Goal: Transaction & Acquisition: Purchase product/service

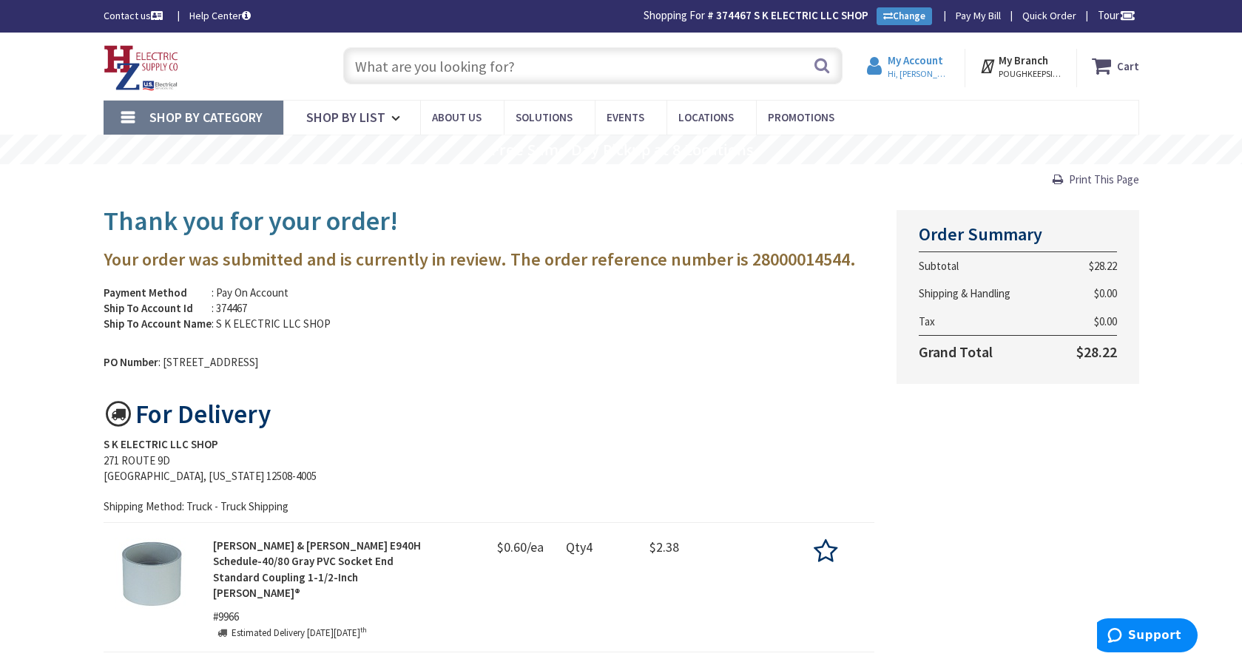
click at [917, 72] on span "Hi, stephen" at bounding box center [919, 74] width 63 height 12
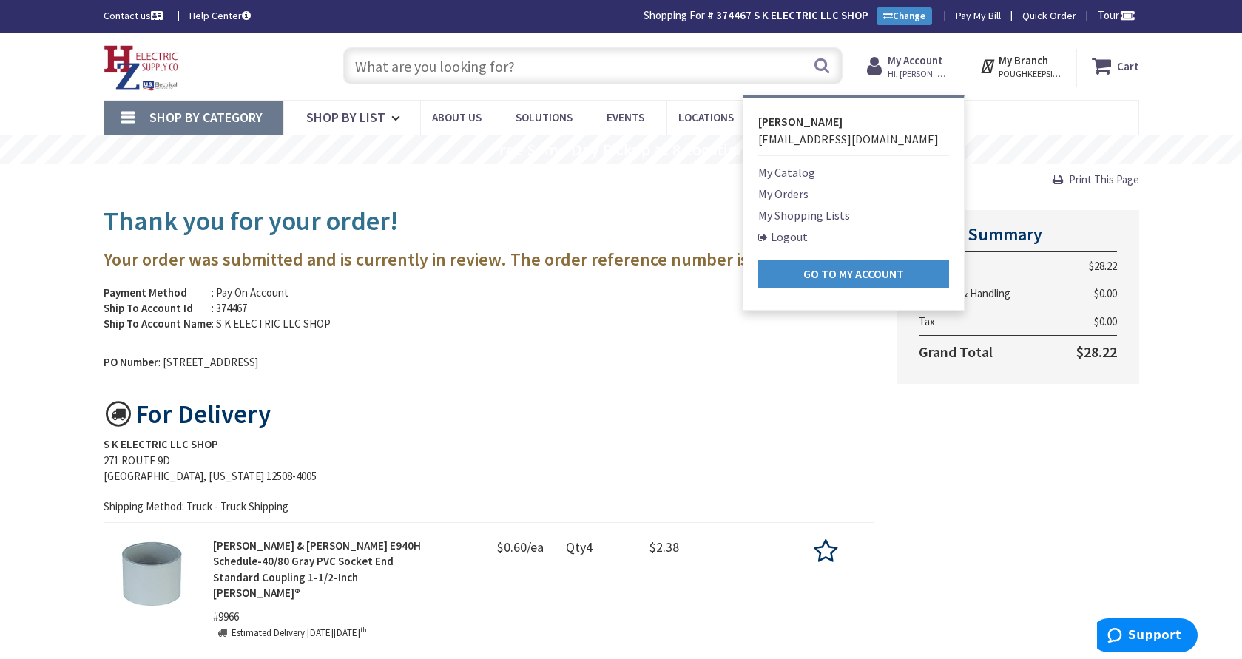
click at [716, 69] on input "text" at bounding box center [593, 65] width 500 height 37
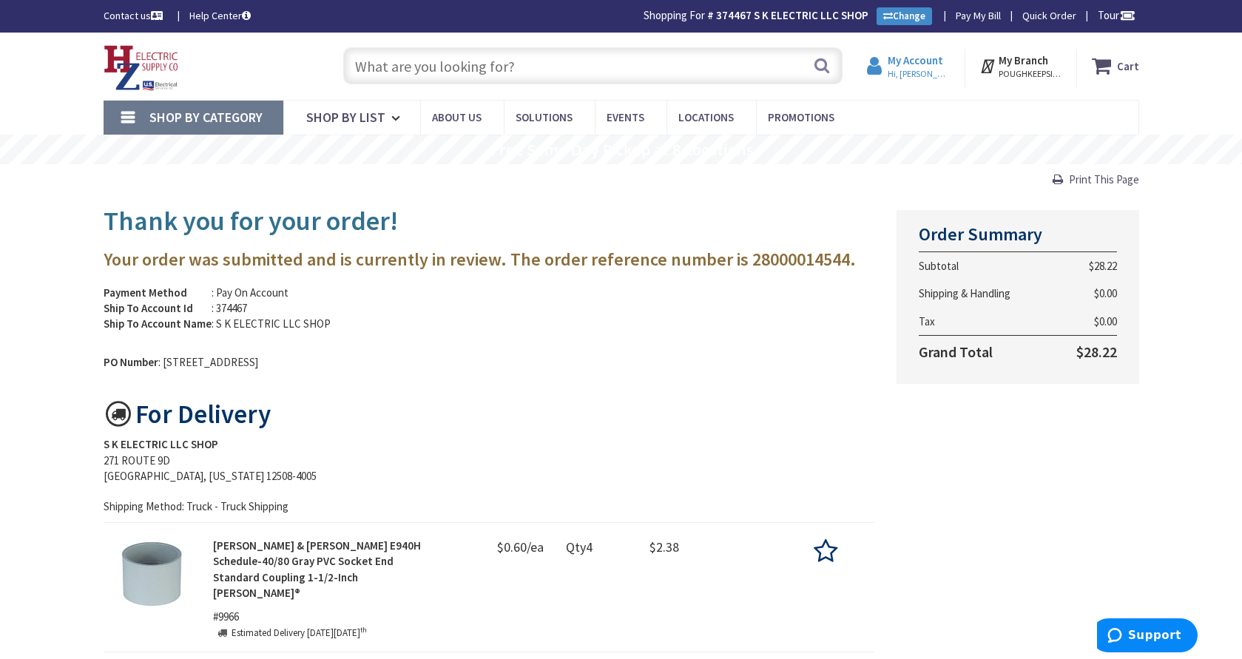
click at [942, 71] on span "Hi, [PERSON_NAME]" at bounding box center [919, 74] width 63 height 12
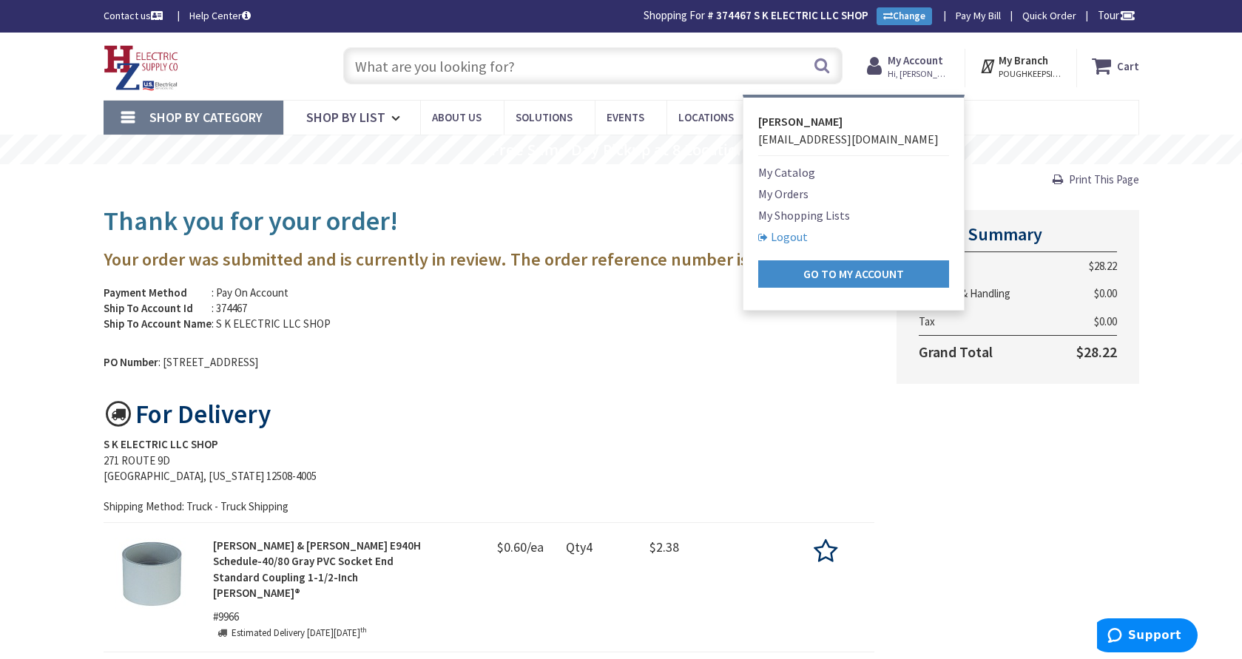
click at [798, 238] on link "Logout" at bounding box center [784, 237] width 50 height 18
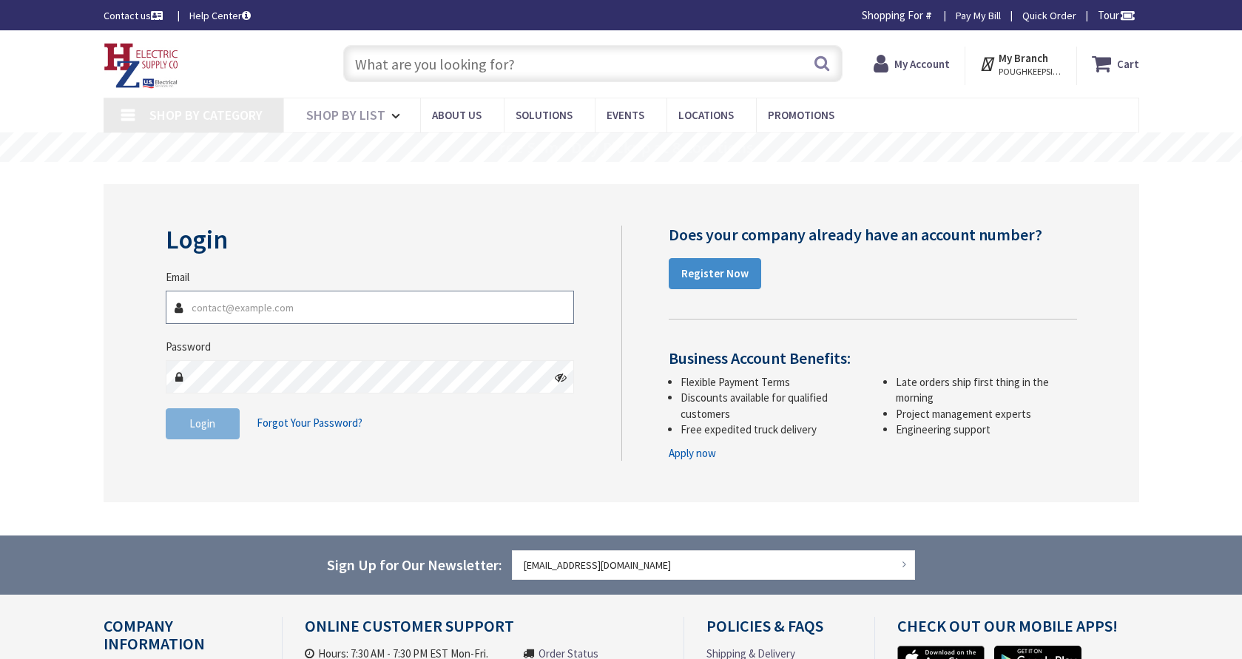
type input "[EMAIL_ADDRESS][DOMAIN_NAME]"
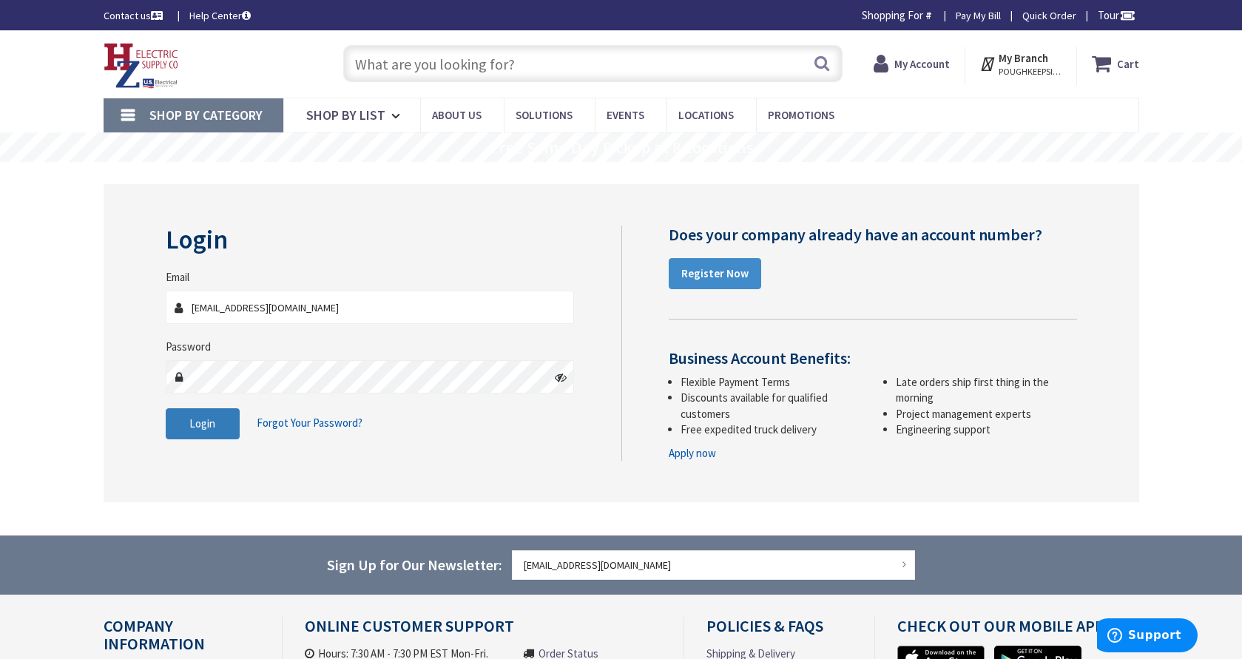
click at [213, 422] on span "Login" at bounding box center [202, 424] width 26 height 14
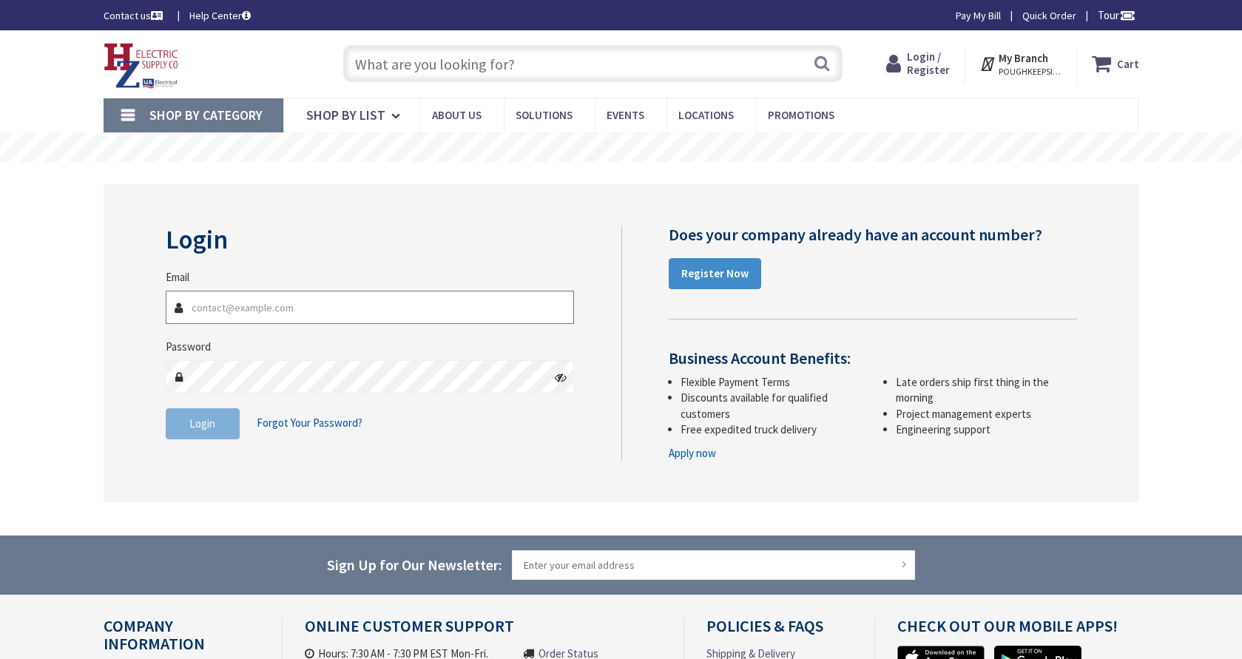
type input "skelectricllc@gmail.com"
click at [231, 420] on button "Login" at bounding box center [203, 423] width 74 height 31
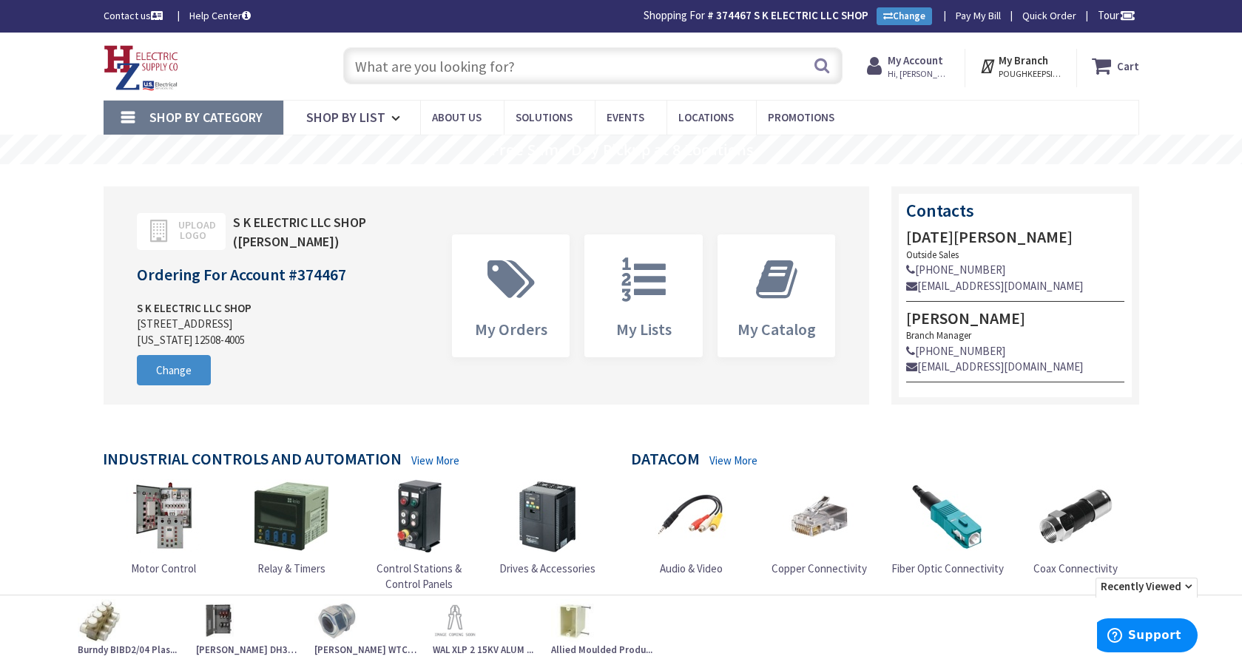
click at [451, 67] on input "text" at bounding box center [593, 65] width 500 height 37
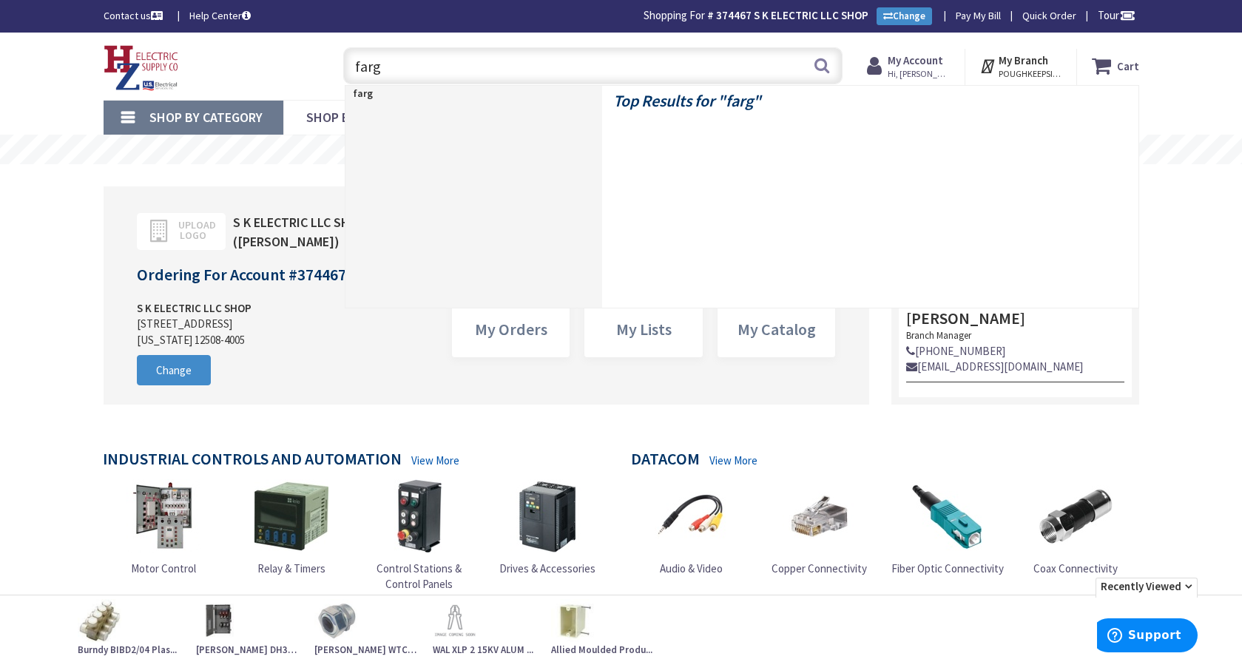
type input "fargo"
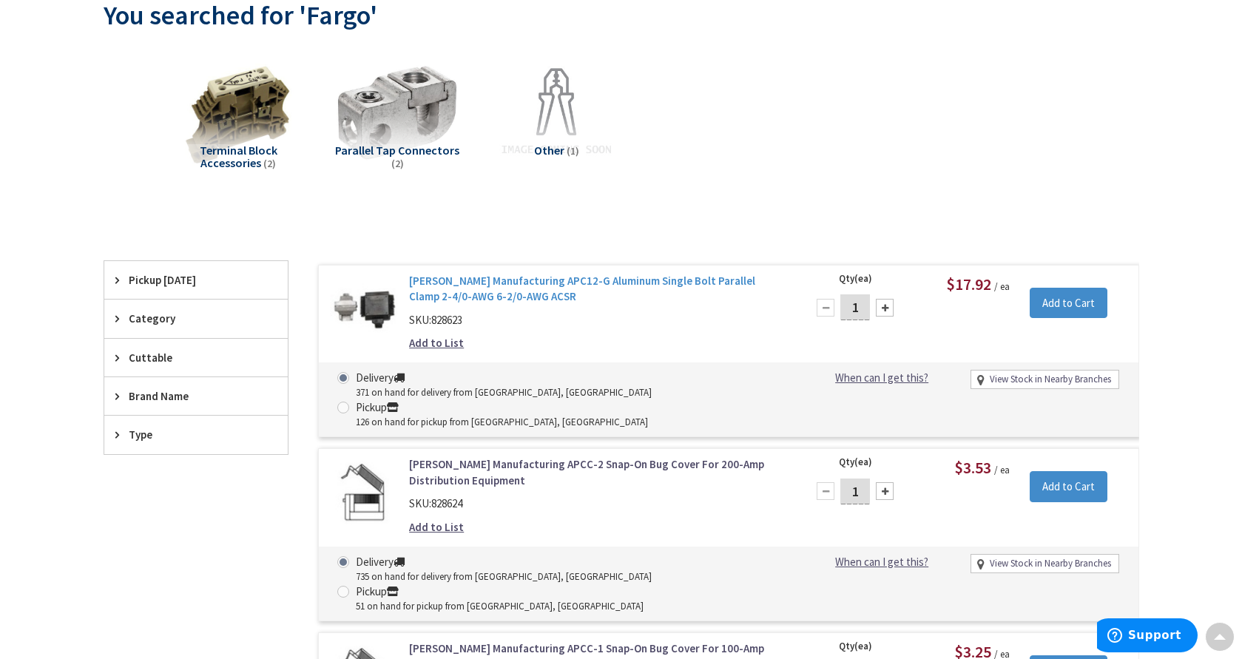
scroll to position [177, 0]
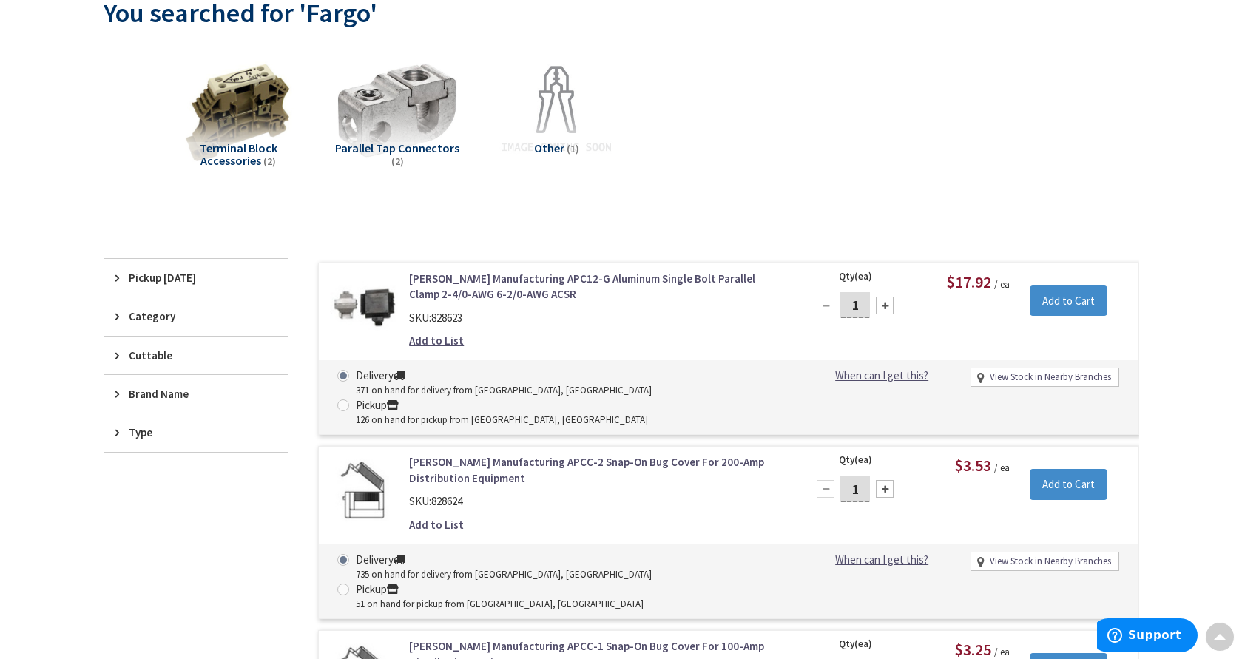
drag, startPoint x: 860, startPoint y: 305, endPoint x: 913, endPoint y: 309, distance: 53.4
click at [861, 304] on input "1" at bounding box center [856, 305] width 30 height 26
drag, startPoint x: 858, startPoint y: 302, endPoint x: 871, endPoint y: 303, distance: 13.4
click at [861, 303] on input "1" at bounding box center [856, 305] width 30 height 26
type input "30"
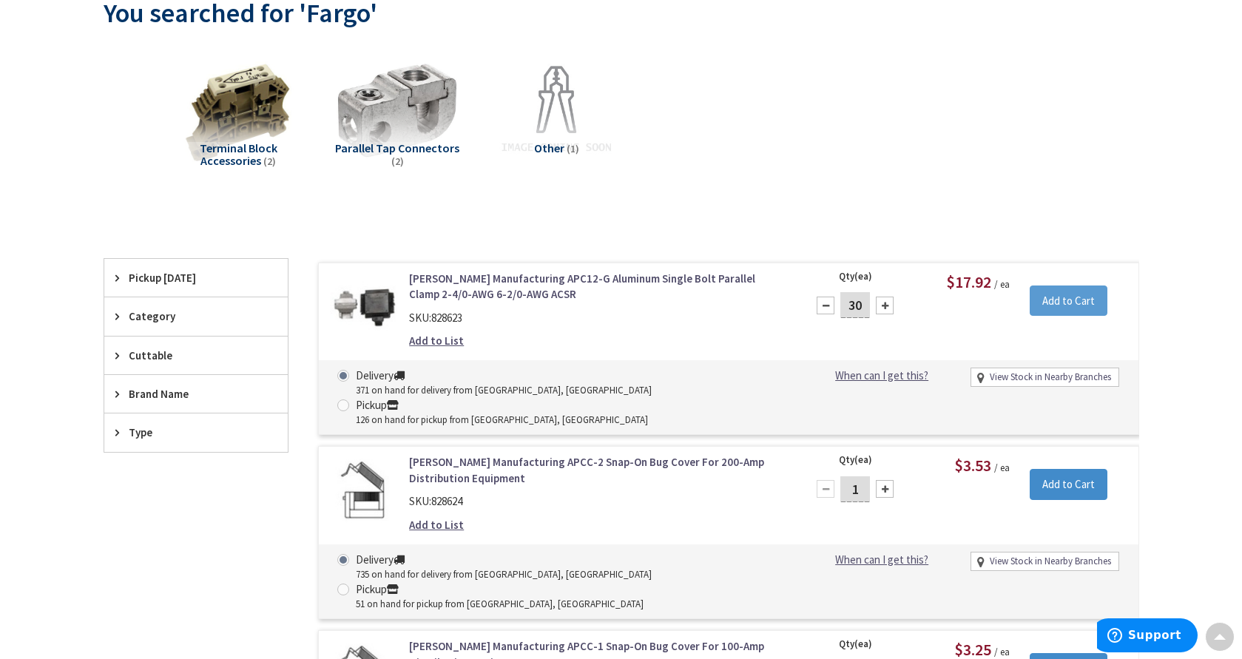
click at [1062, 308] on input "Add to Cart" at bounding box center [1069, 301] width 78 height 31
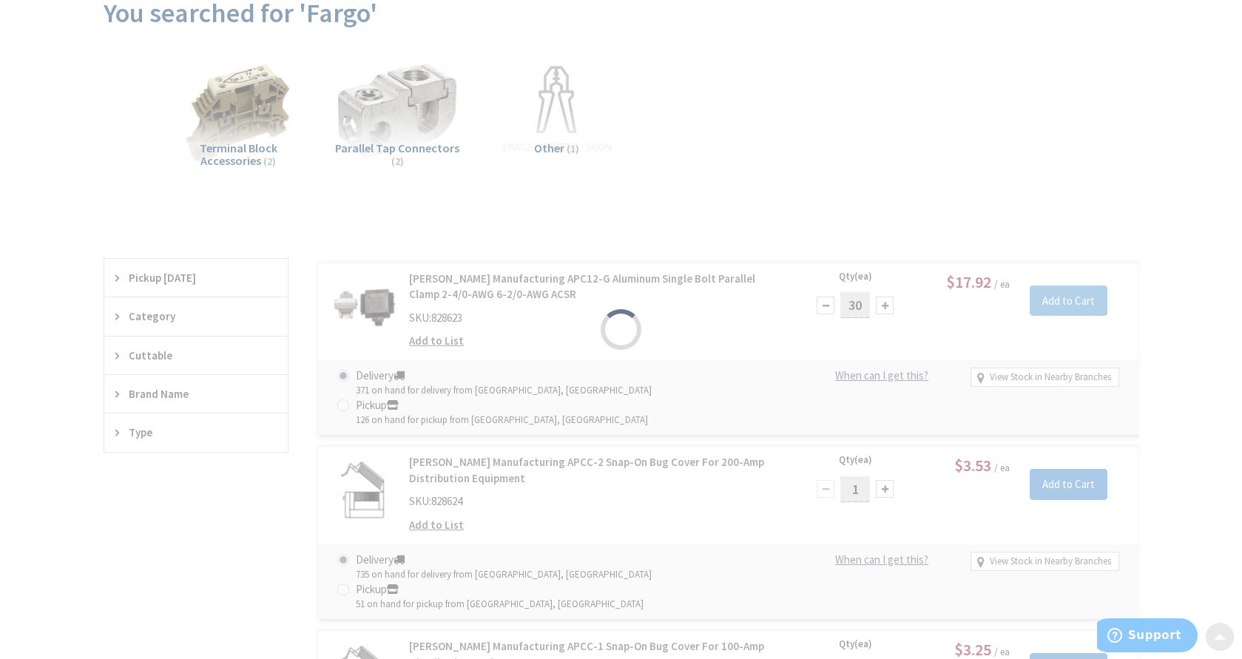
scroll to position [181, 0]
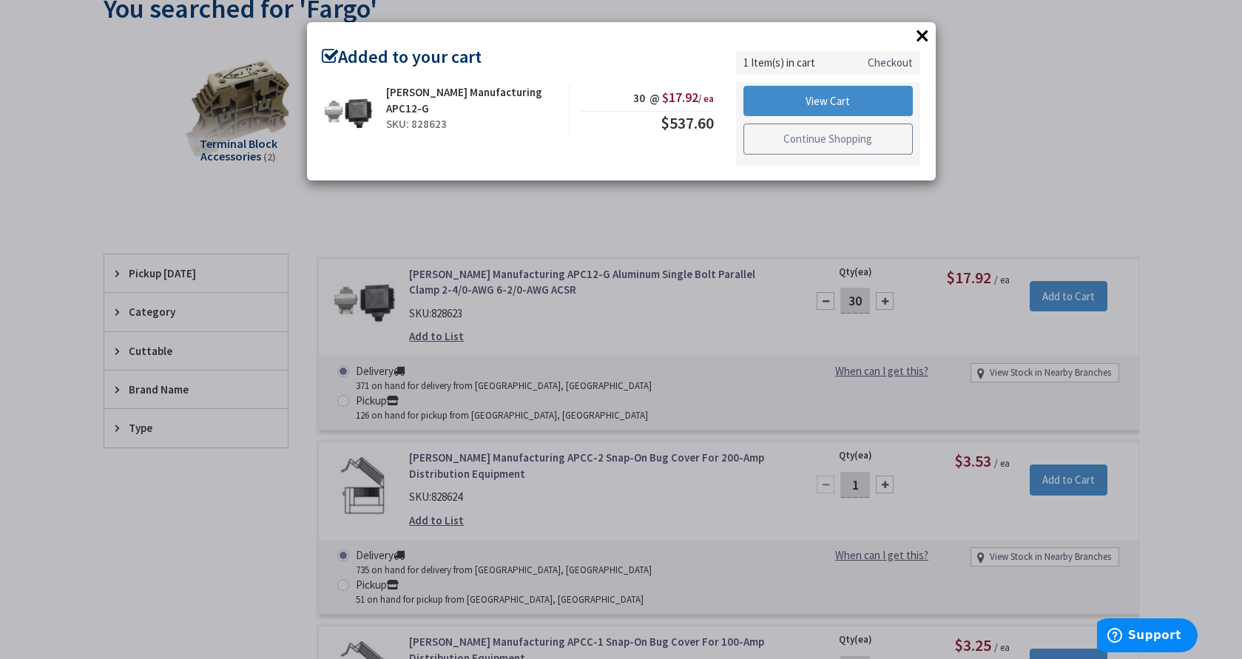
click at [854, 130] on link "Continue Shopping" at bounding box center [829, 139] width 170 height 31
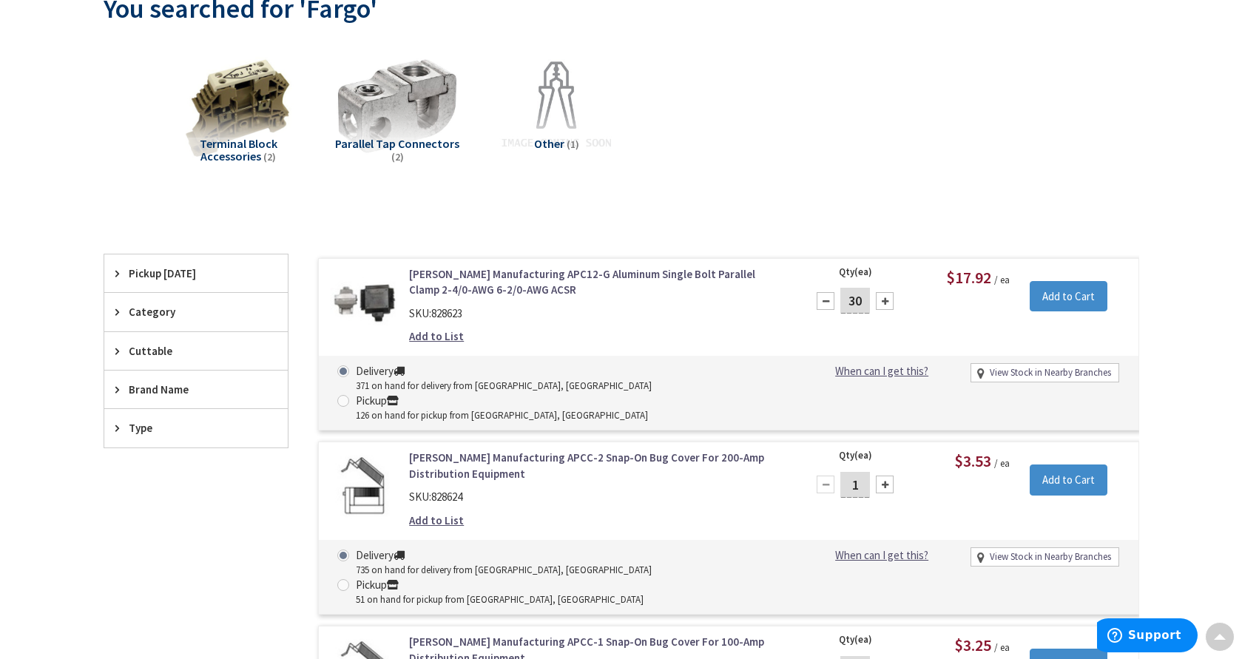
click at [864, 472] on input "1" at bounding box center [856, 485] width 30 height 26
type input "20"
click at [1084, 465] on input "Add to Cart" at bounding box center [1069, 480] width 78 height 31
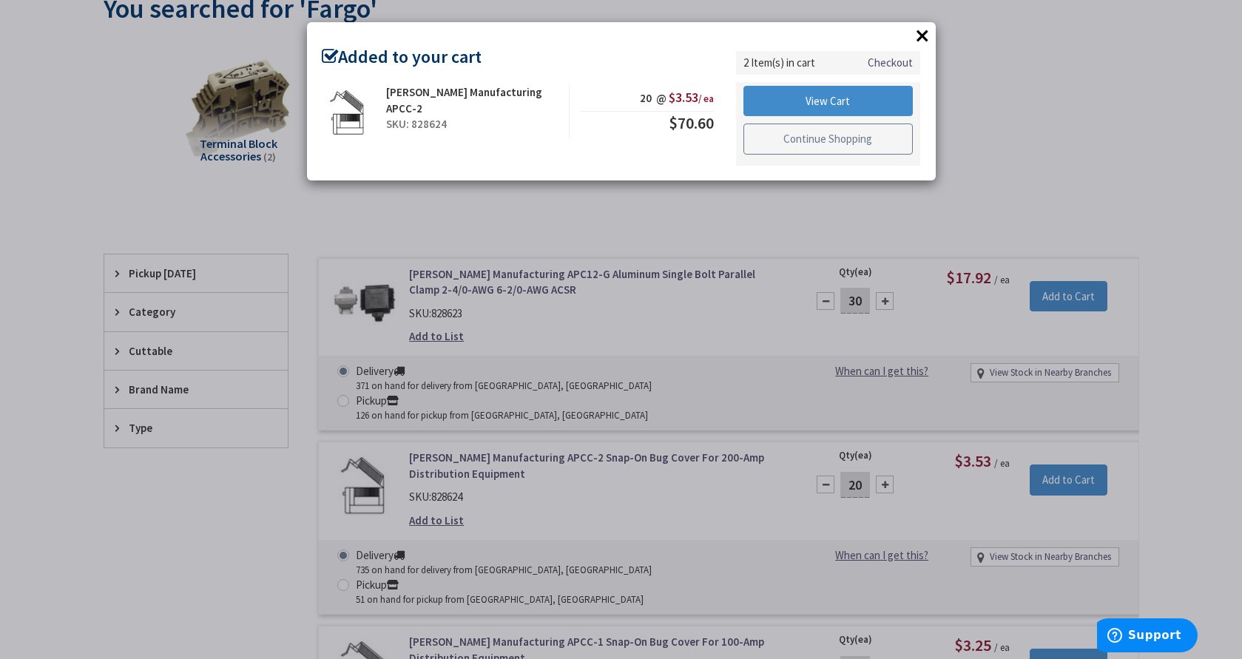
scroll to position [181, 1]
click at [872, 137] on link "Continue Shopping" at bounding box center [829, 139] width 170 height 31
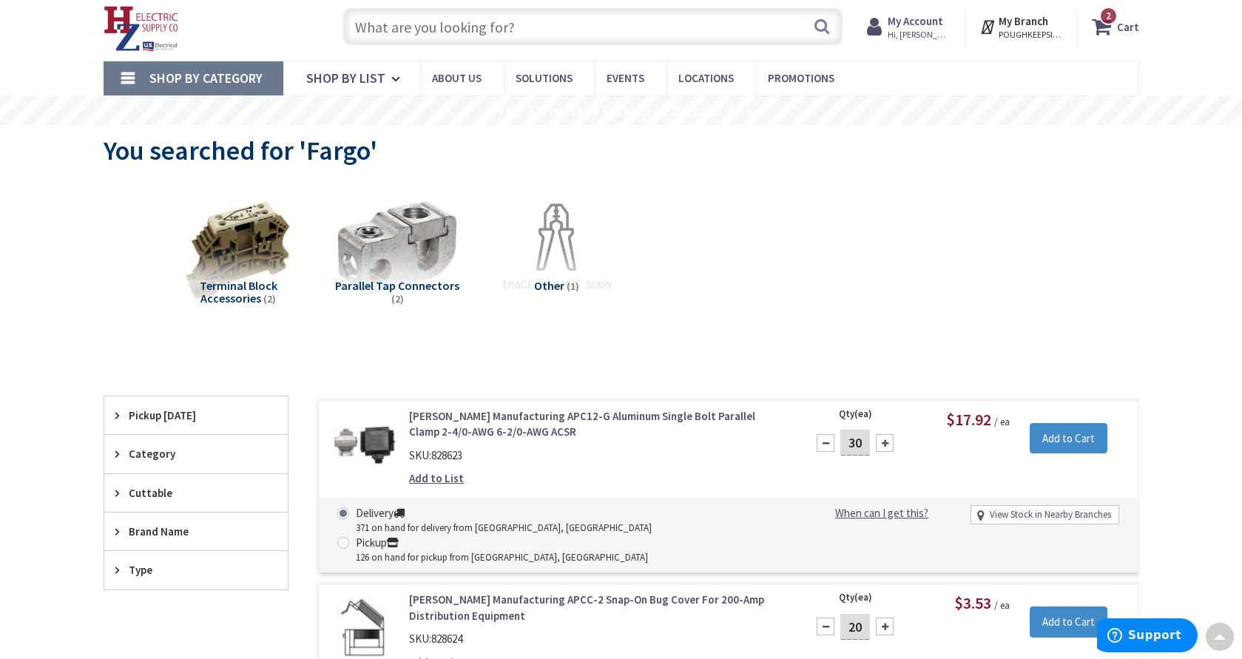
scroll to position [0, 0]
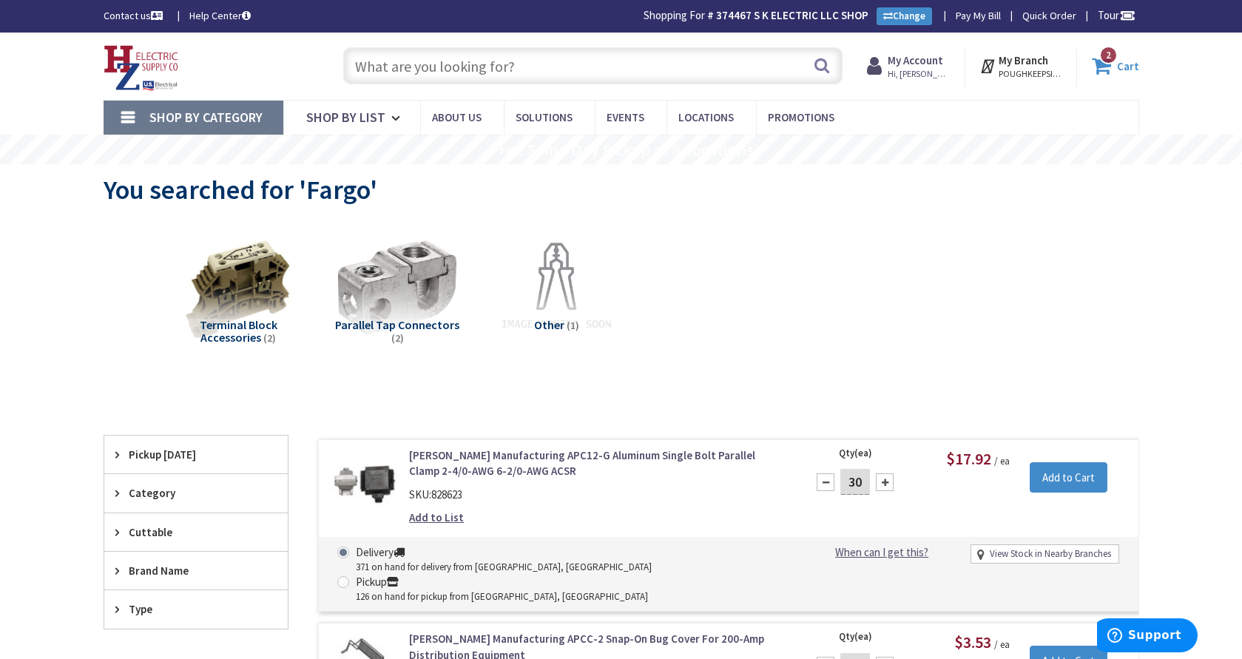
click at [1104, 72] on icon at bounding box center [1104, 66] width 25 height 27
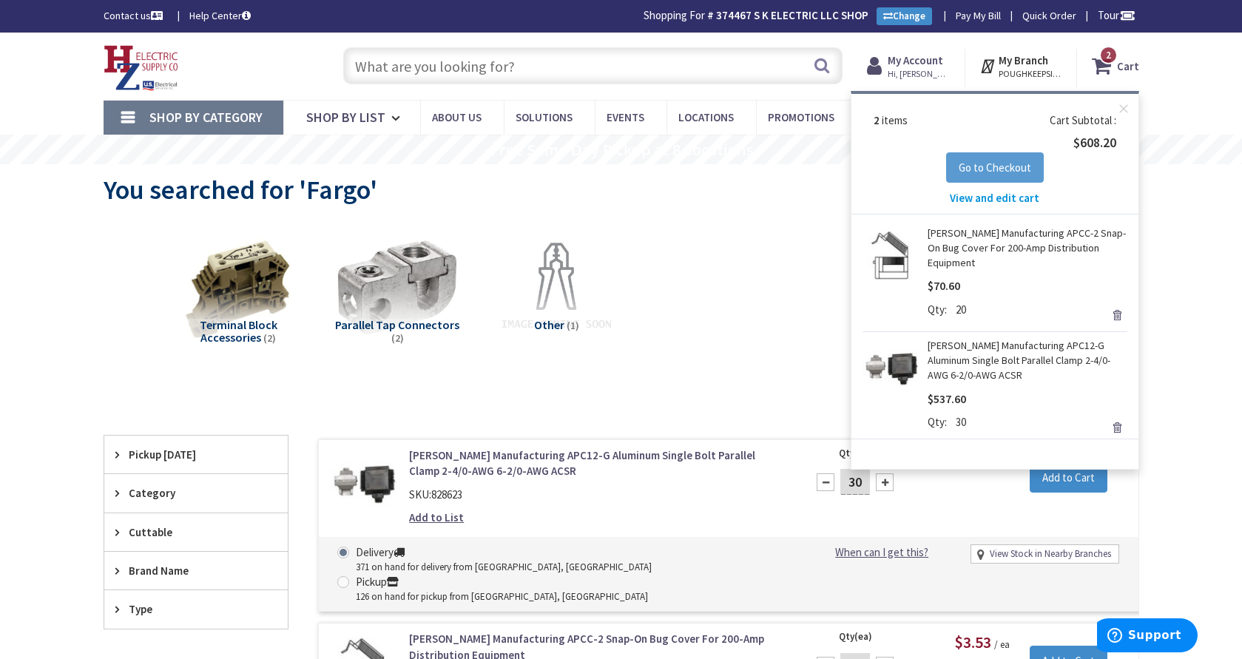
click at [997, 172] on span "Go to Checkout" at bounding box center [995, 168] width 73 height 14
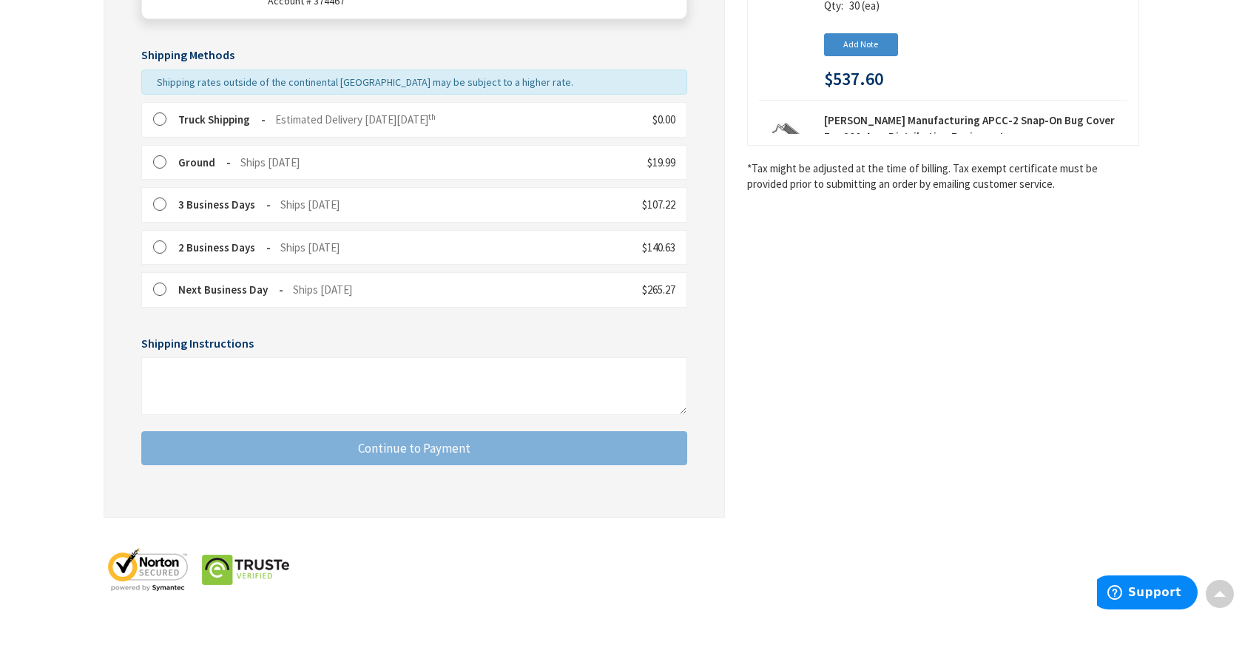
scroll to position [357, 0]
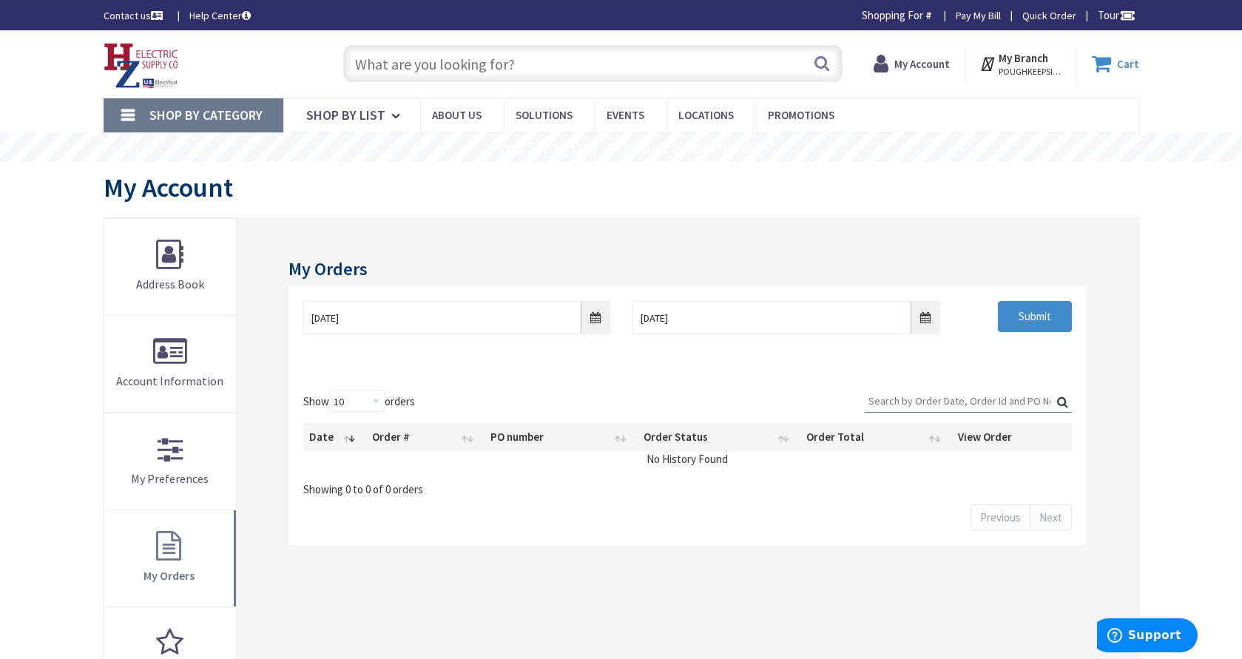
click at [1103, 66] on icon at bounding box center [1104, 63] width 25 height 27
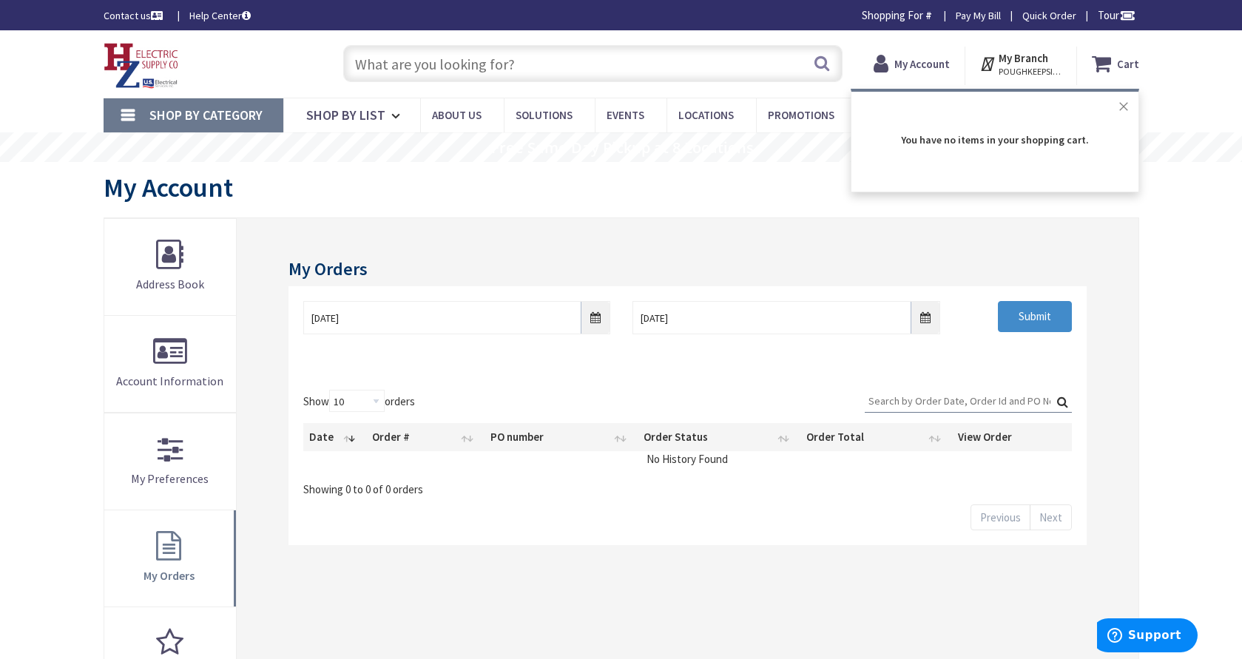
click at [1126, 106] on button "Close" at bounding box center [1124, 107] width 30 height 30
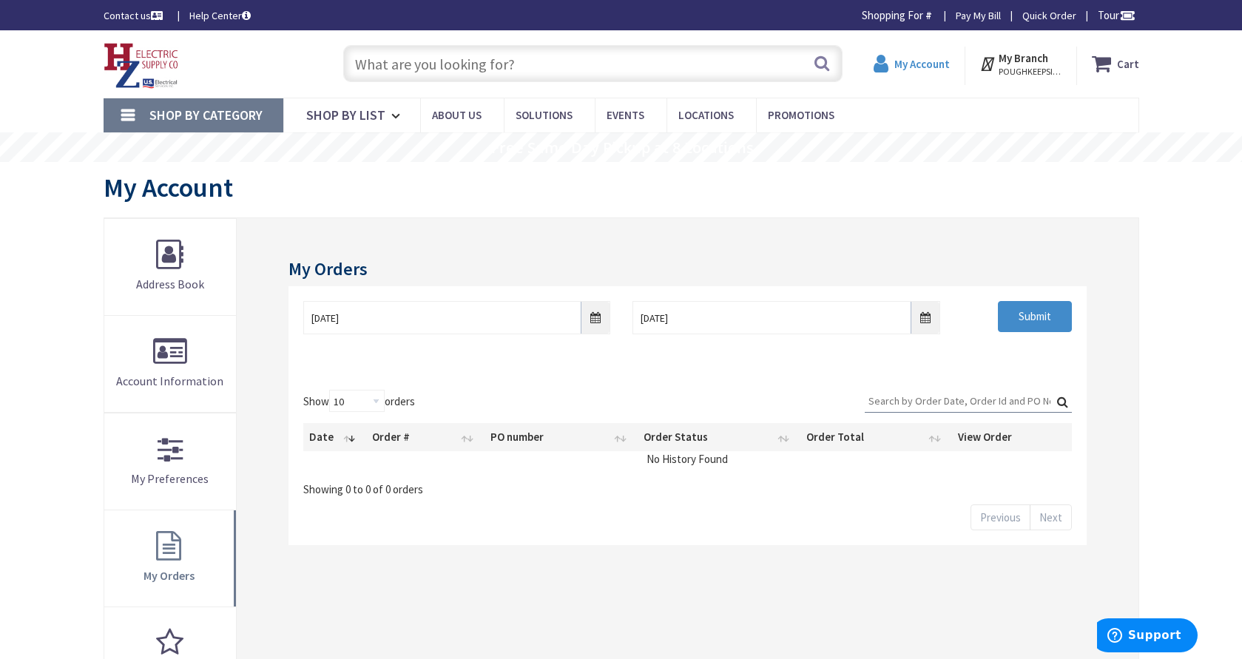
click at [918, 70] on strong "My Account" at bounding box center [923, 64] width 56 height 14
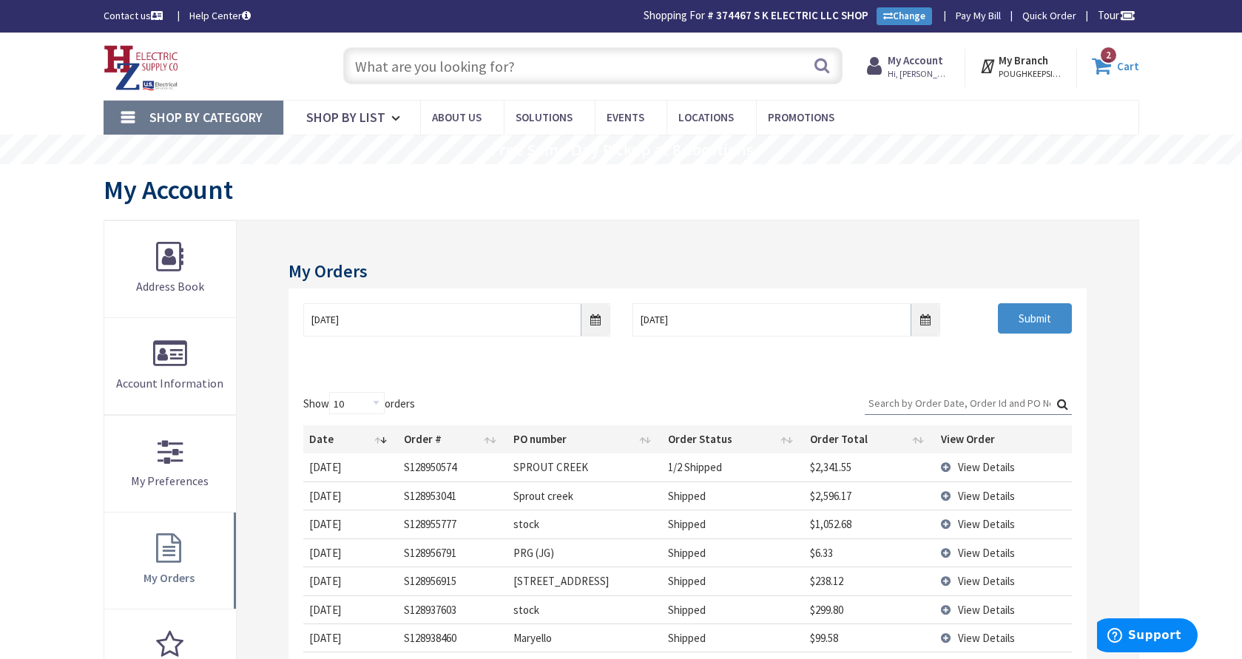
click at [1109, 69] on icon at bounding box center [1104, 66] width 25 height 27
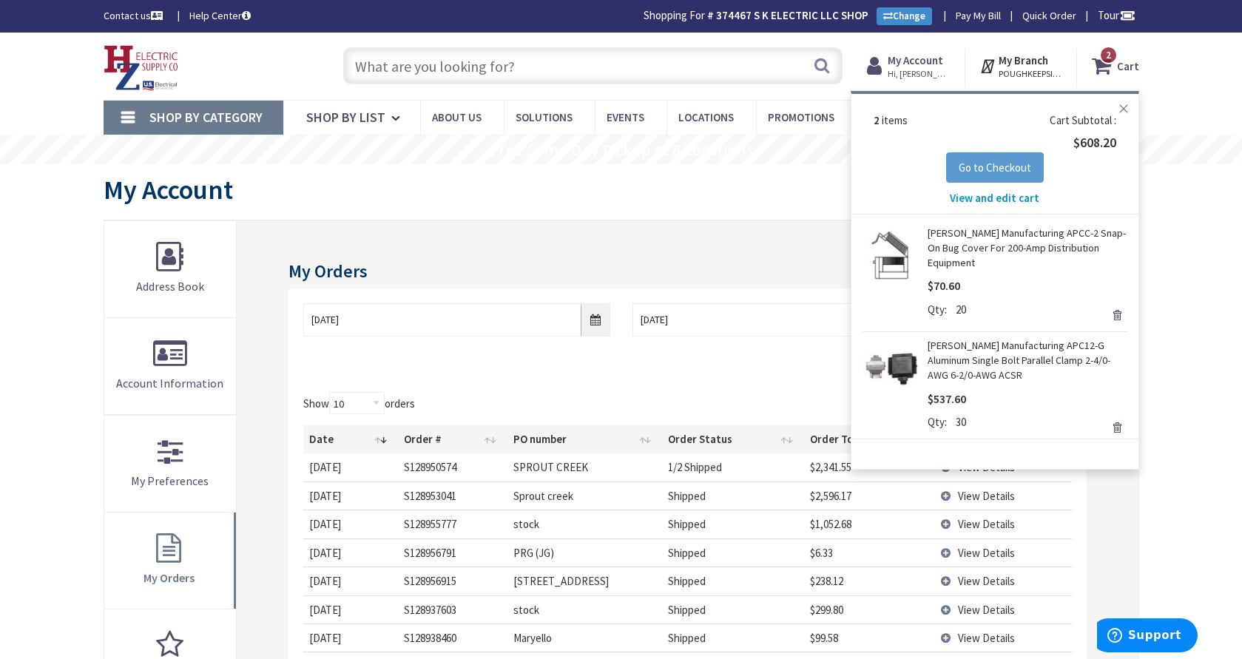
scroll to position [1, 1]
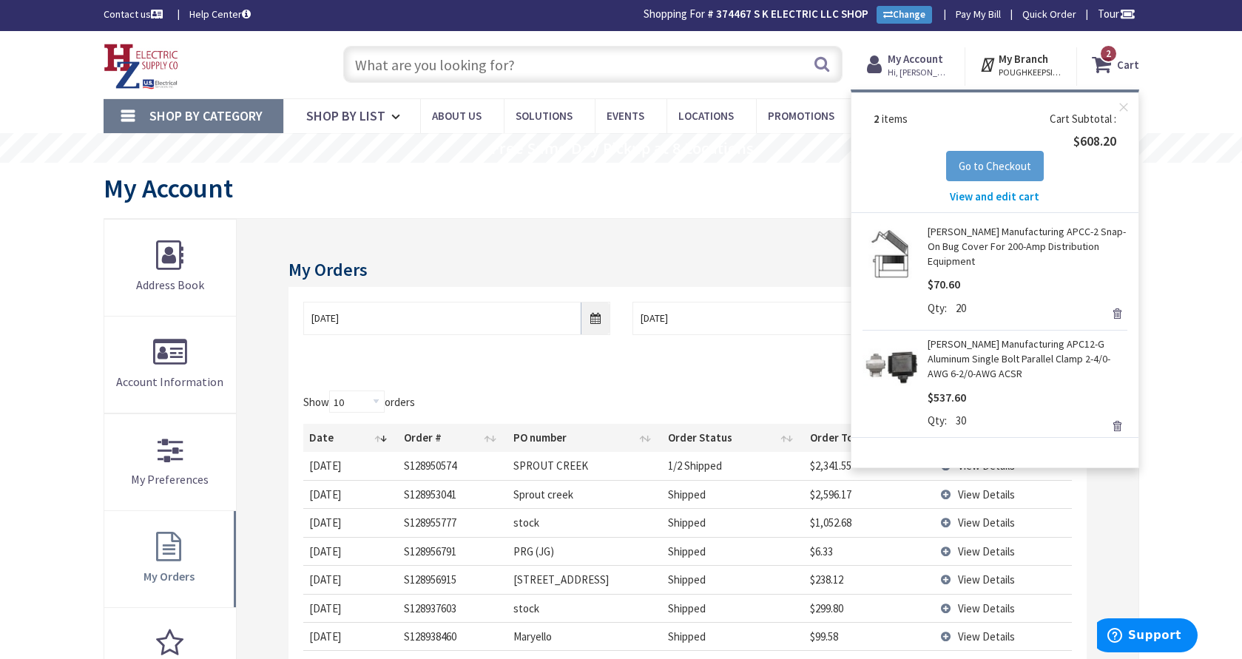
click at [1003, 170] on span "Go to Checkout" at bounding box center [995, 166] width 73 height 14
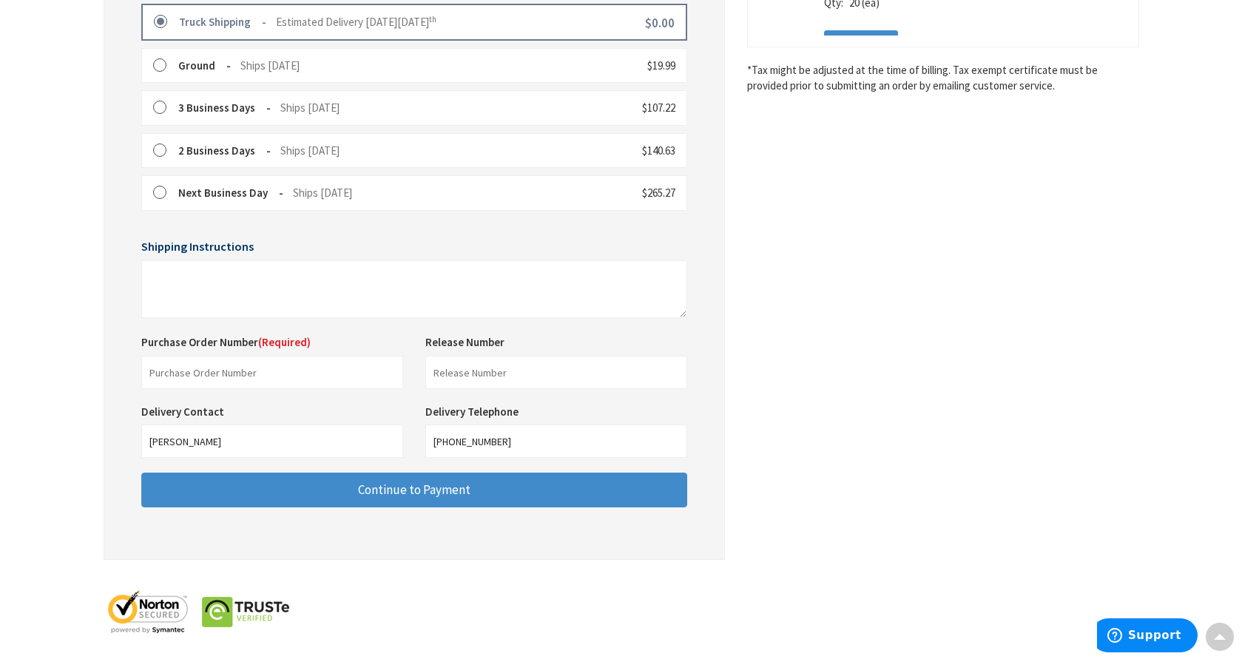
scroll to position [427, 0]
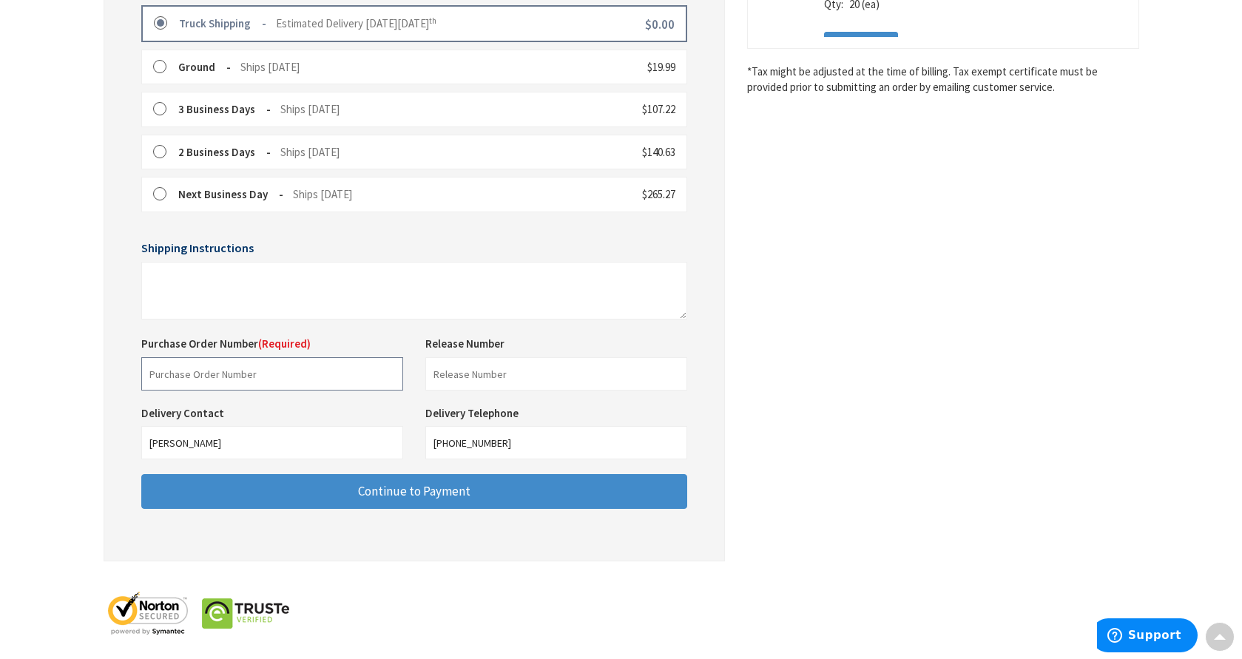
click at [300, 370] on input "text" at bounding box center [272, 373] width 262 height 33
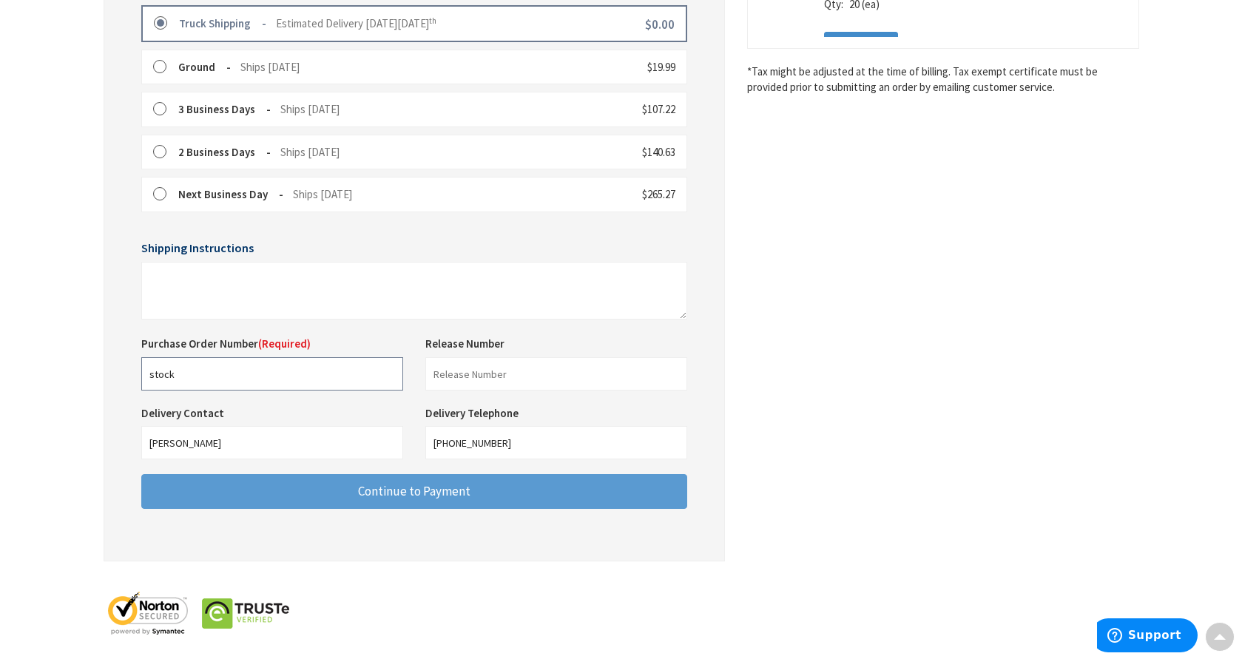
type input "stock"
click at [342, 485] on button "Continue to Payment" at bounding box center [414, 491] width 546 height 35
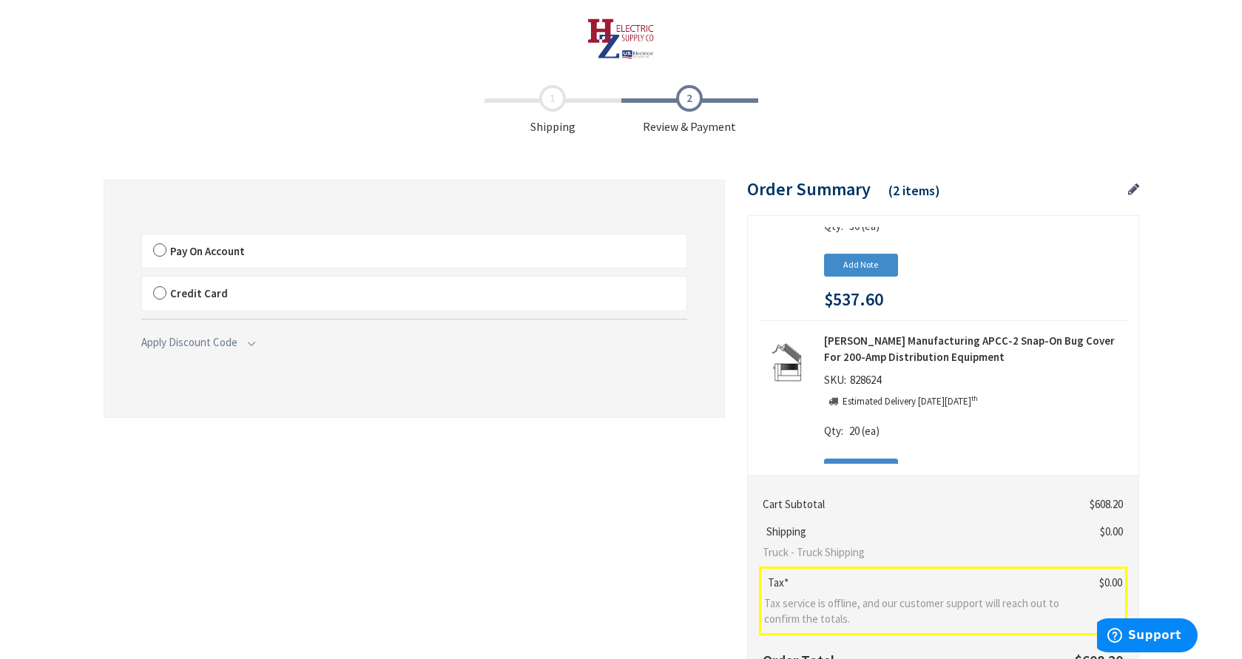
click at [161, 250] on label "Pay On Account" at bounding box center [414, 252] width 545 height 34
click at [142, 238] on input "Pay On Account" at bounding box center [142, 238] width 0 height 0
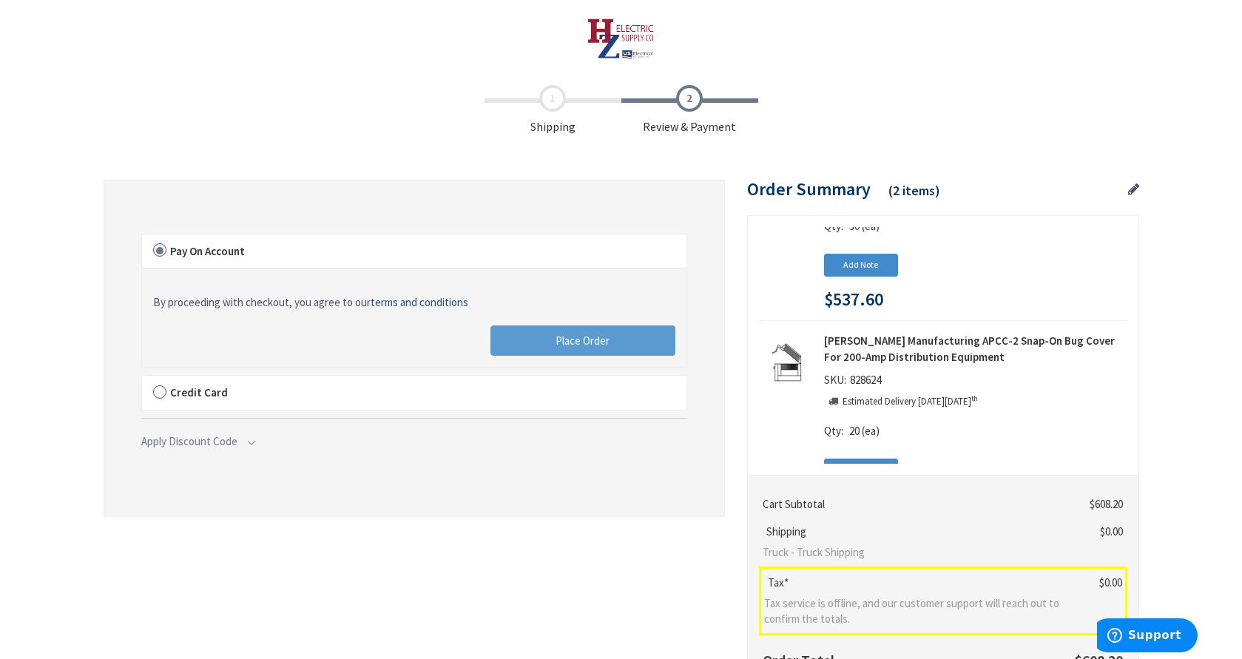
click at [582, 352] on button "Place Order" at bounding box center [583, 341] width 185 height 31
